Goal: Task Accomplishment & Management: Use online tool/utility

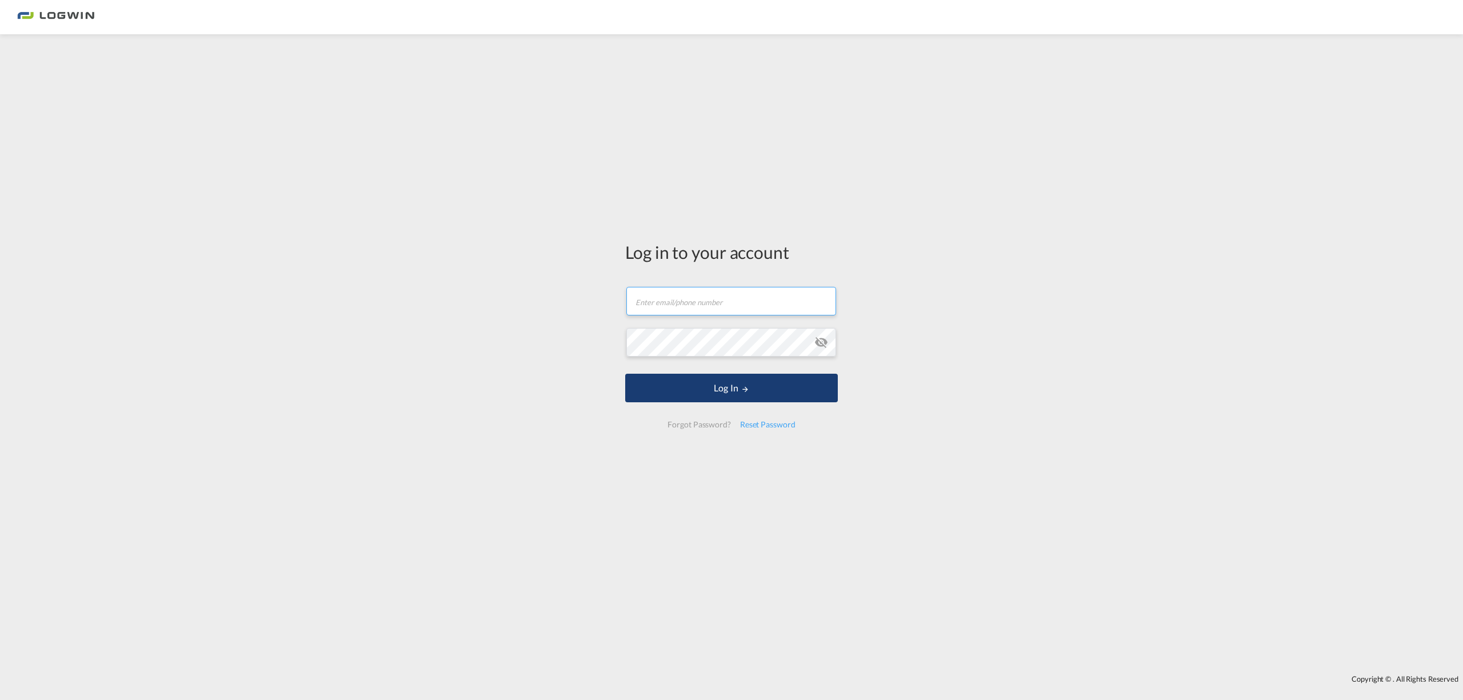
type input "[PERSON_NAME][EMAIL_ADDRESS][PERSON_NAME][DOMAIN_NAME]"
click at [666, 382] on button "Log In" at bounding box center [731, 388] width 213 height 29
